Goal: Information Seeking & Learning: Learn about a topic

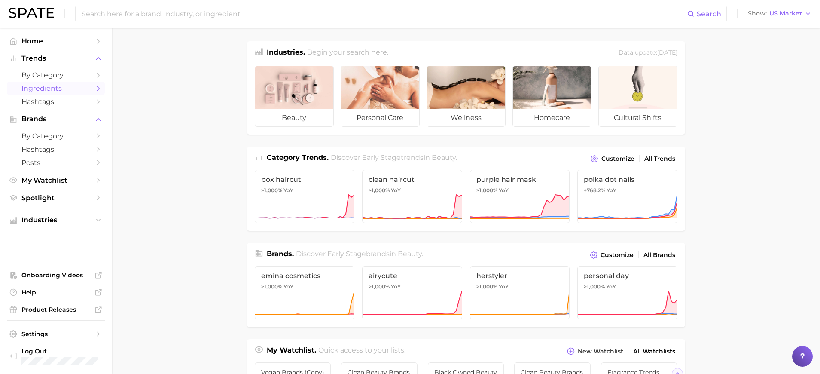
click at [44, 86] on span "Ingredients" at bounding box center [55, 88] width 69 height 8
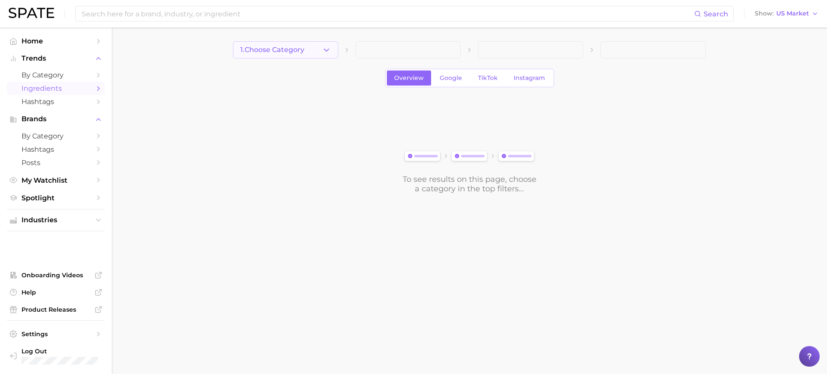
click at [326, 49] on icon "button" at bounding box center [326, 50] width 9 height 9
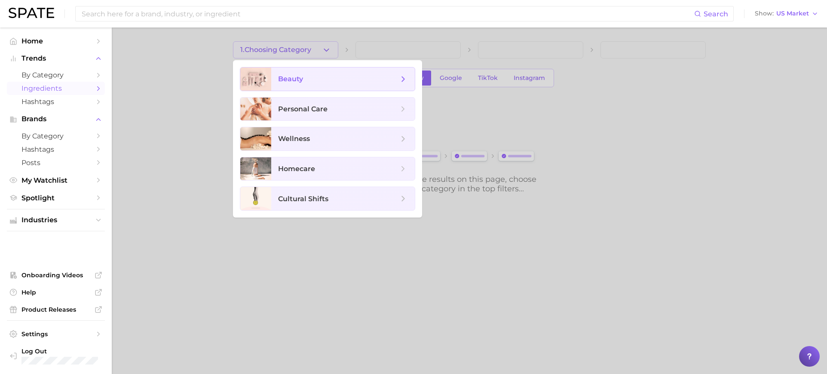
click at [302, 82] on span "beauty" at bounding box center [290, 79] width 25 height 8
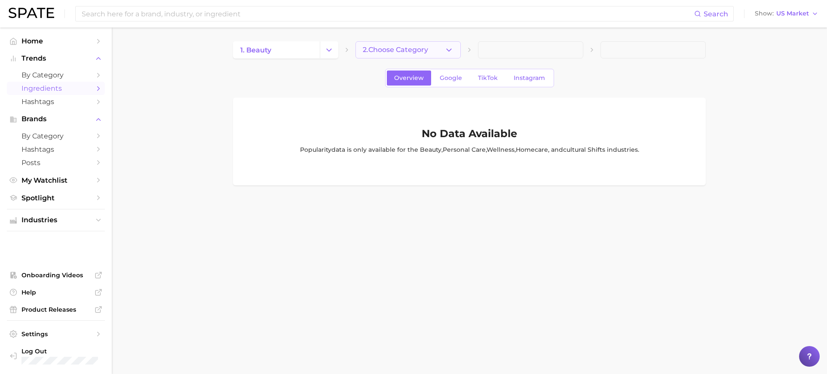
click at [433, 50] on button "2. Choose Category" at bounding box center [407, 49] width 105 height 17
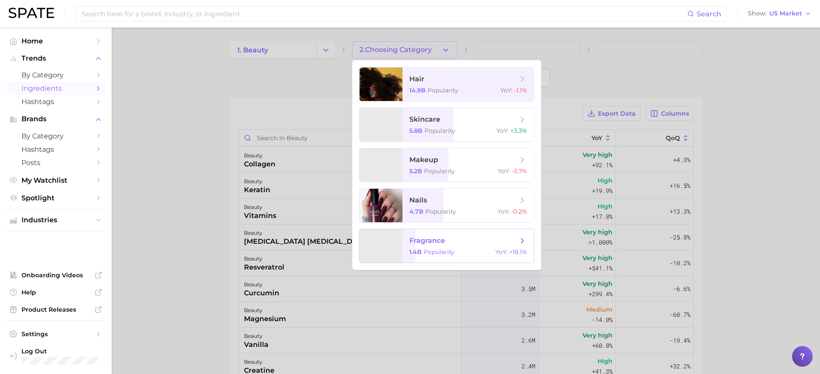
click at [452, 241] on span "fragrance" at bounding box center [463, 240] width 108 height 9
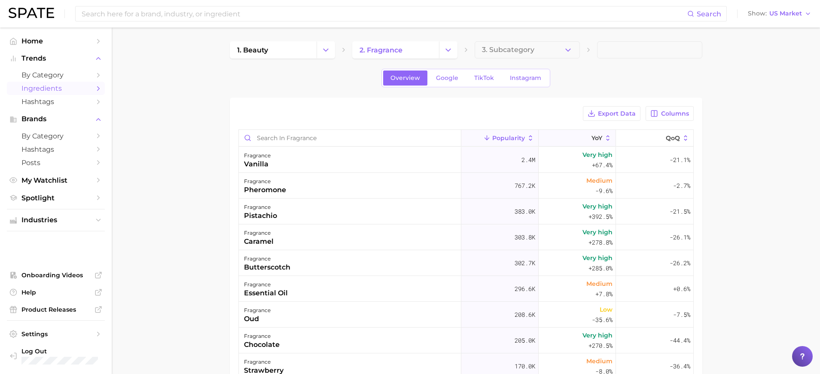
click at [592, 139] on span "YoY" at bounding box center [597, 137] width 11 height 7
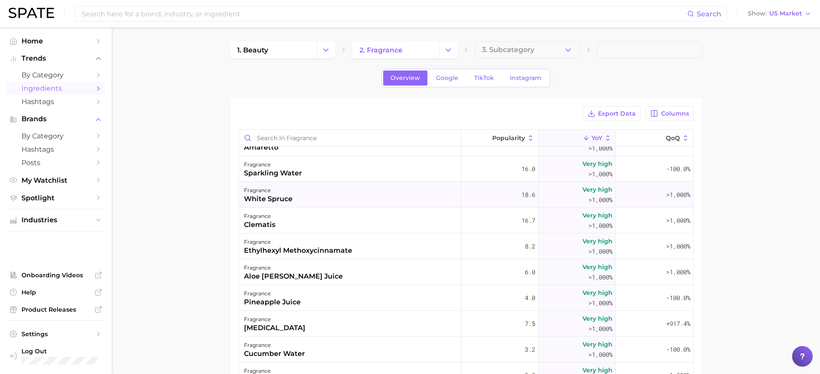
scroll to position [43, 0]
click at [496, 137] on span "Popularity" at bounding box center [508, 137] width 33 height 7
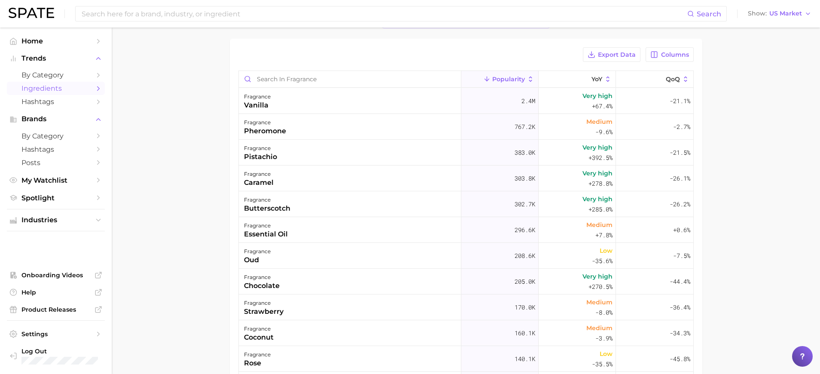
scroll to position [0, 0]
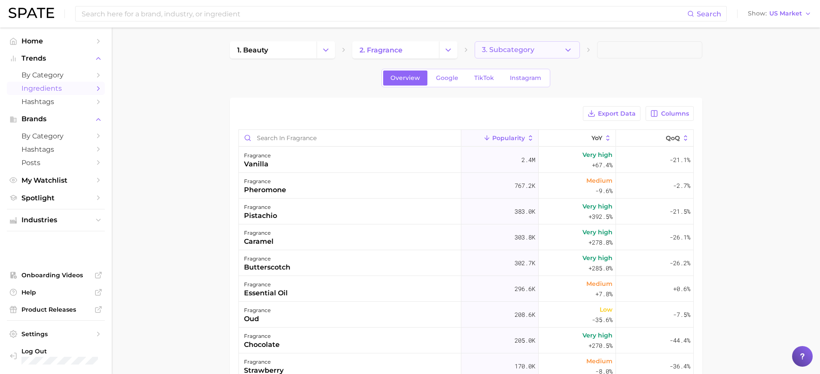
click at [518, 49] on span "3. Subcategory" at bounding box center [508, 50] width 52 height 8
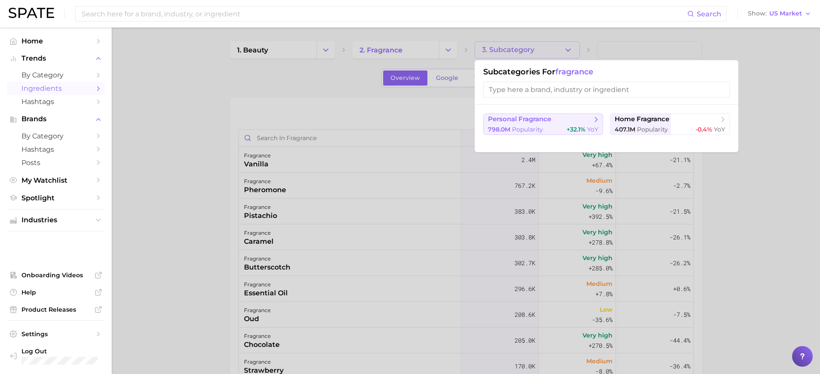
click at [535, 127] on span "Popularity" at bounding box center [527, 129] width 31 height 8
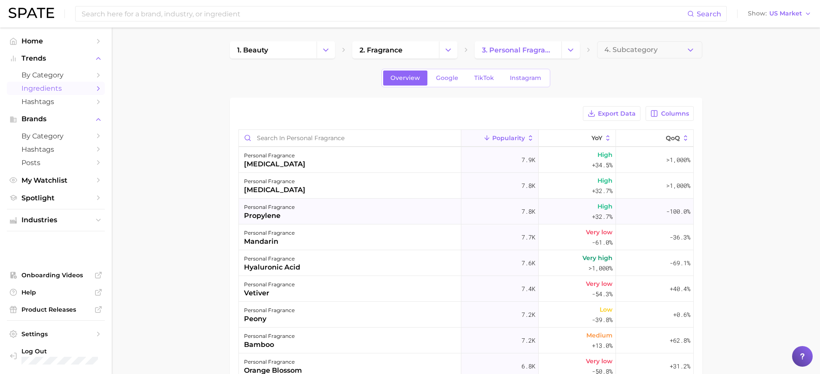
scroll to position [1589, 0]
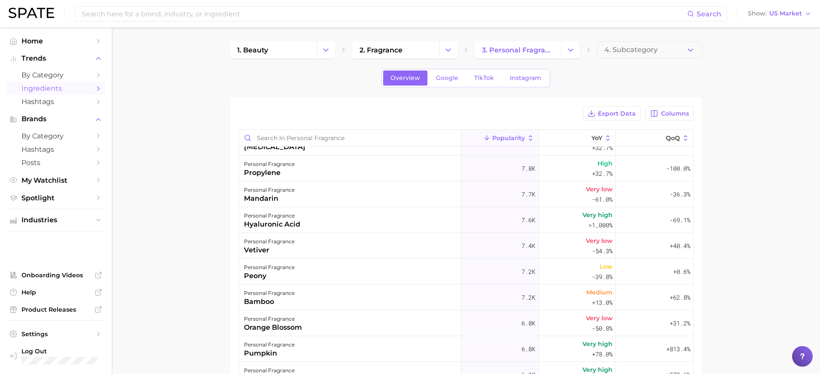
click at [735, 204] on main "1. beauty 2. fragrance 3. personal fragrance 4. Subcategory Overview Google Tik…" at bounding box center [466, 290] width 708 height 527
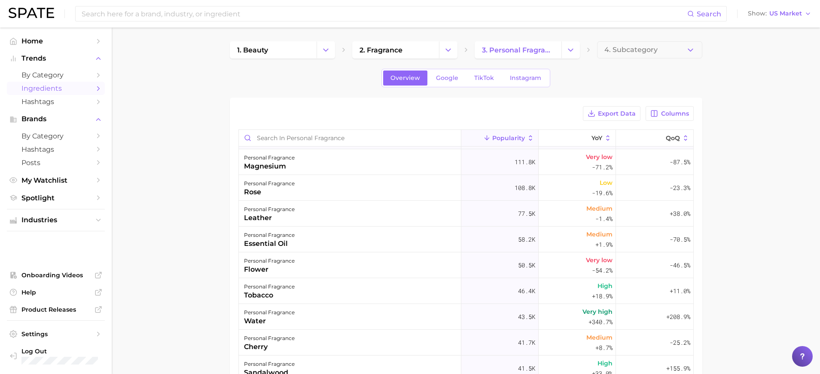
scroll to position [258, 0]
click at [594, 127] on div "Export Data Columns Popularity YoY QoQ personal fragrance vanilla 2.2m Very hig…" at bounding box center [465, 304] width 455 height 397
click at [594, 135] on span "YoY" at bounding box center [597, 137] width 11 height 7
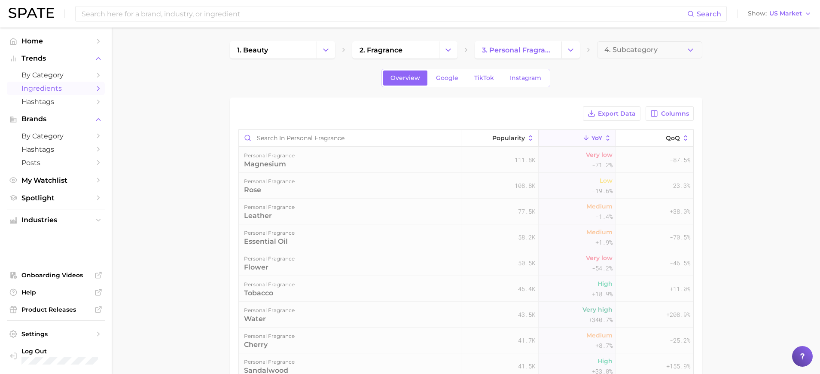
scroll to position [0, 0]
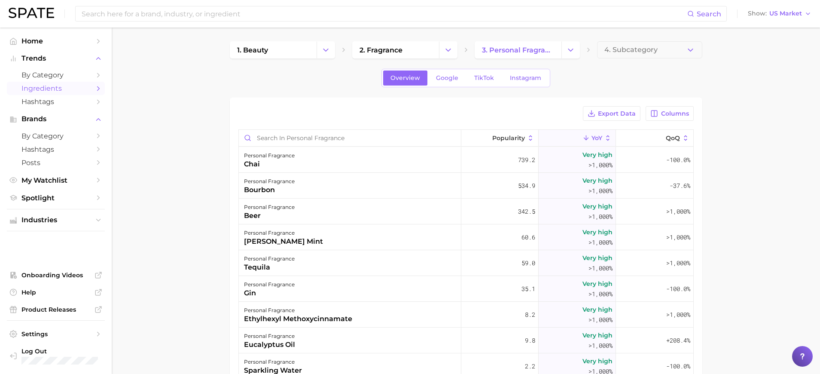
click at [763, 209] on main "1. beauty 2. fragrance 3. personal fragrance 4. Subcategory Overview Google Tik…" at bounding box center [466, 290] width 708 height 527
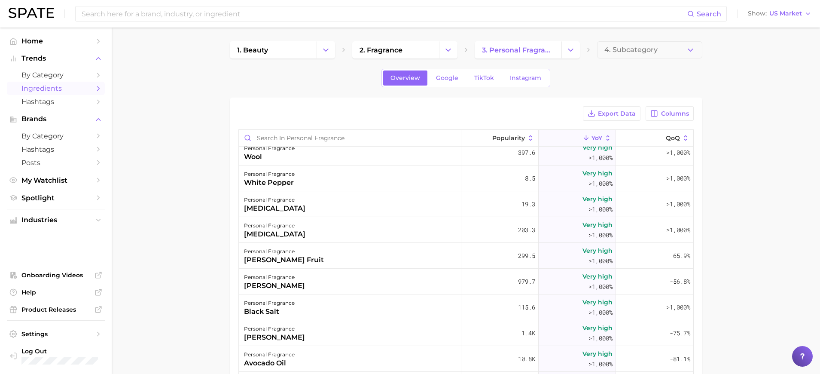
scroll to position [816, 0]
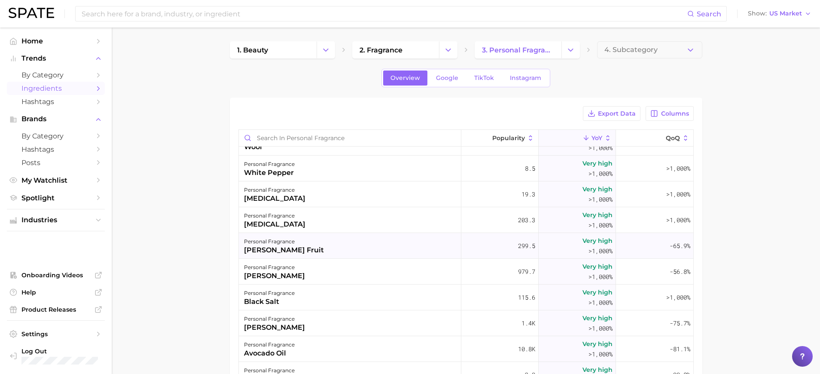
drag, startPoint x: 807, startPoint y: 78, endPoint x: 476, endPoint y: 241, distance: 368.9
click at [807, 78] on main "1. beauty 2. fragrance 3. personal fragrance 4. Subcategory Overview Google Tik…" at bounding box center [466, 290] width 708 height 527
